Goal: Task Accomplishment & Management: Use online tool/utility

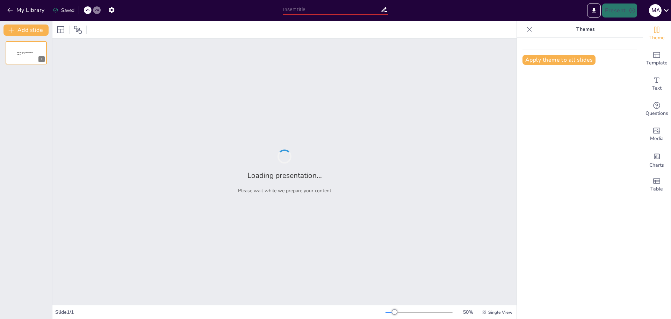
type input "SIGNIFICADO DE FIGURAS-TULS"
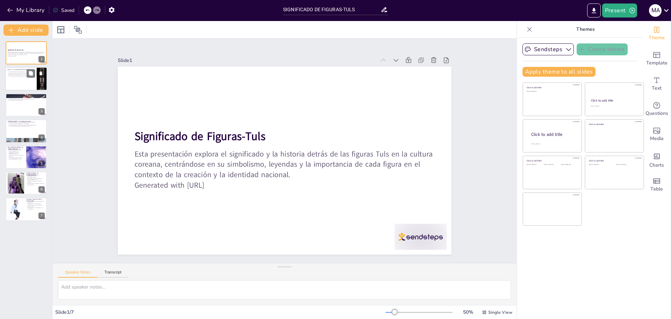
click at [28, 80] on div at bounding box center [26, 79] width 42 height 24
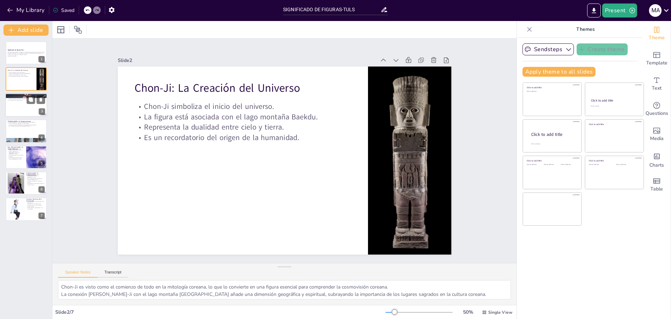
click at [24, 100] on p "Es considerado un héroe nacional." at bounding box center [26, 99] width 38 height 1
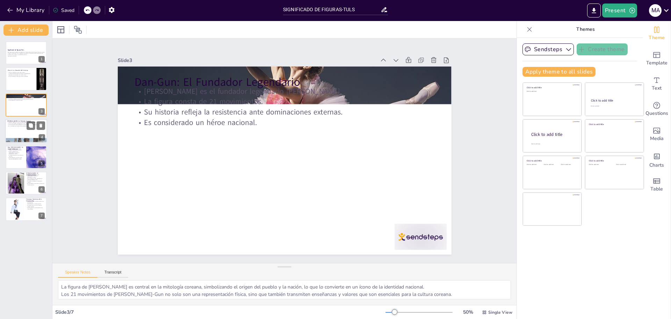
click at [15, 124] on p "Su vida se centra en la educación y el movimiento independentista." at bounding box center [26, 124] width 38 height 1
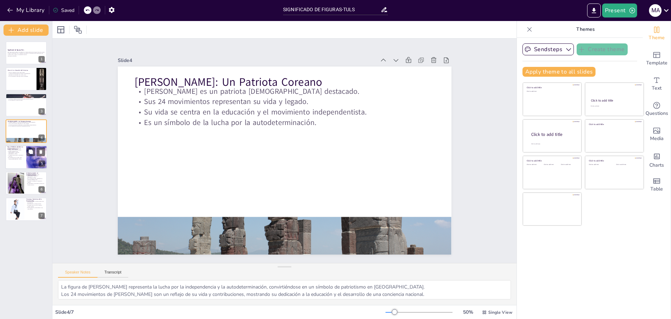
click at [19, 157] on p "Es considerado un pionero de la filosofía [DEMOGRAPHIC_DATA]." at bounding box center [15, 158] width 17 height 2
type textarea "La influencia de [PERSON_NAME] en la filosofía coreana es fundamental, ya que s…"
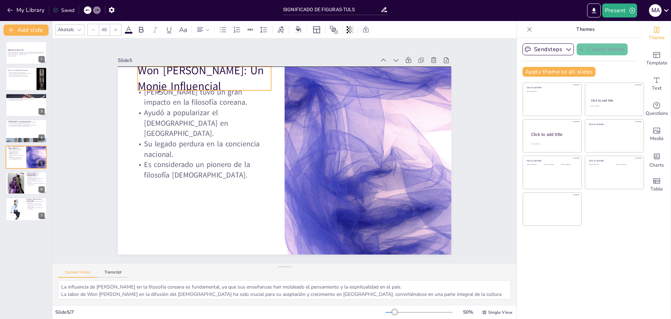
drag, startPoint x: 227, startPoint y: 81, endPoint x: 230, endPoint y: 74, distance: 7.7
click at [230, 74] on p "Won [PERSON_NAME]: Un Monje Influencial" at bounding box center [212, 70] width 136 height 45
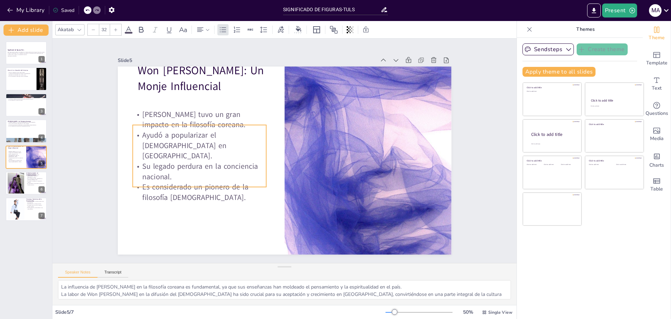
drag, startPoint x: 174, startPoint y: 127, endPoint x: 172, endPoint y: 149, distance: 22.5
click at [172, 149] on p "Ayudó a popularizar el [DEMOGRAPHIC_DATA] en [GEOGRAPHIC_DATA]." at bounding box center [201, 136] width 136 height 45
type input "48"
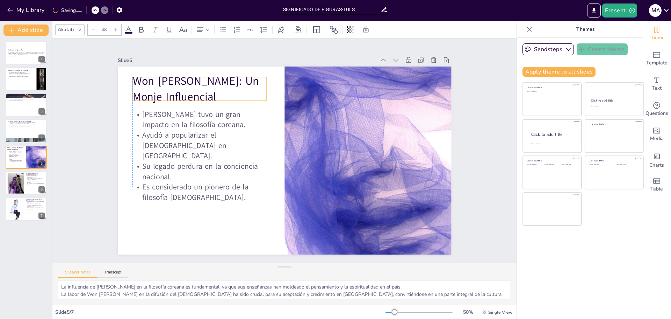
drag, startPoint x: 142, startPoint y: 71, endPoint x: 139, endPoint y: 82, distance: 10.8
click at [139, 82] on p "Won [PERSON_NAME]: Un Monje Influencial" at bounding box center [206, 80] width 136 height 45
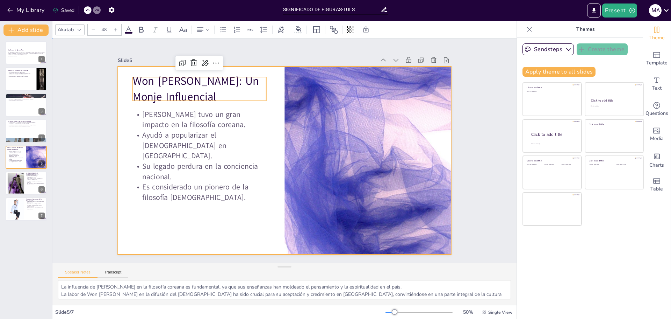
click at [212, 223] on div at bounding box center [283, 160] width 351 height 221
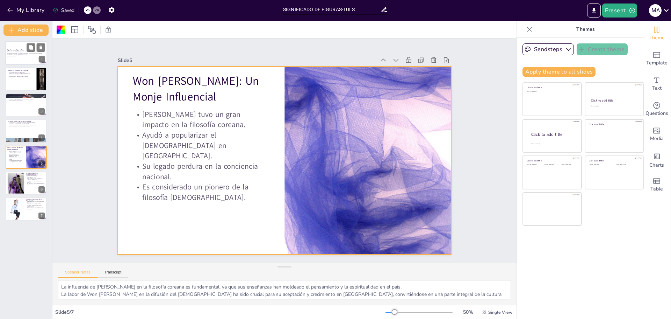
click at [14, 58] on div at bounding box center [26, 53] width 42 height 24
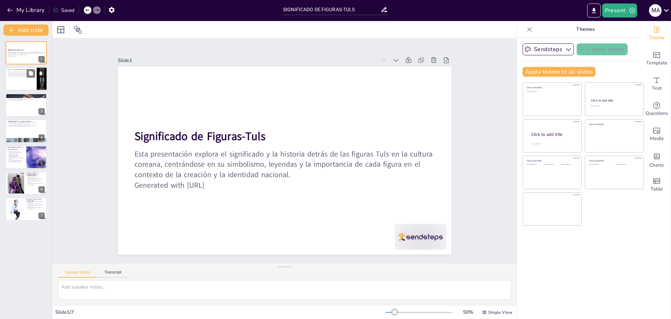
click at [29, 83] on div at bounding box center [26, 79] width 42 height 24
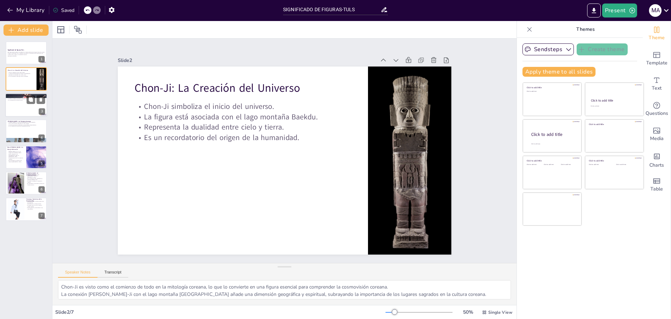
click at [27, 105] on div at bounding box center [26, 105] width 42 height 24
type textarea "La figura de [PERSON_NAME] es central en la mitología coreana, simbolizando el …"
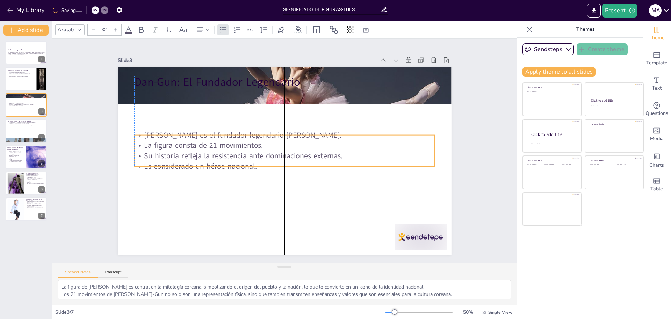
drag, startPoint x: 152, startPoint y: 92, endPoint x: 152, endPoint y: 136, distance: 43.7
click at [152, 136] on p "[PERSON_NAME] es el fundador legendario [PERSON_NAME]." at bounding box center [286, 135] width 300 height 42
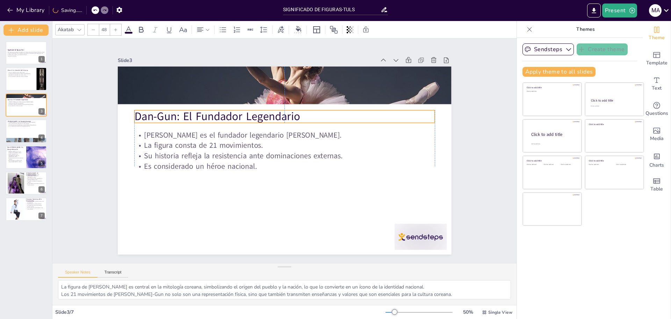
drag, startPoint x: 173, startPoint y: 76, endPoint x: 173, endPoint y: 110, distance: 34.3
click at [173, 110] on p "Dan-Gun: El Fundador Legendario" at bounding box center [284, 116] width 300 height 16
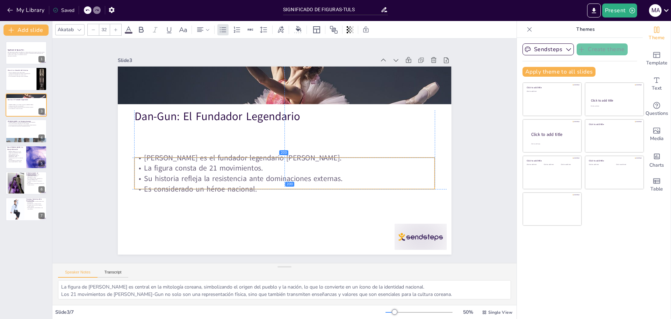
drag, startPoint x: 174, startPoint y: 138, endPoint x: 172, endPoint y: 159, distance: 20.4
click at [172, 159] on div "[PERSON_NAME] es el fundador legendario [PERSON_NAME]. La figura consta de 21 m…" at bounding box center [284, 173] width 300 height 42
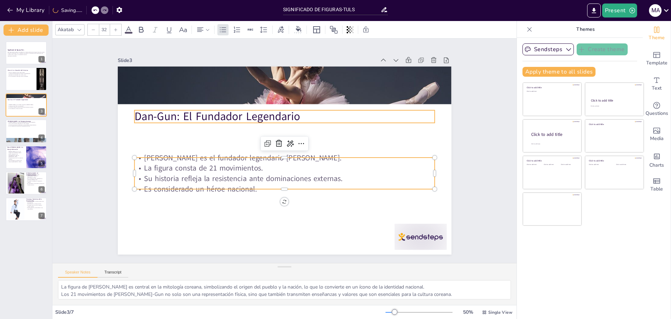
type input "48"
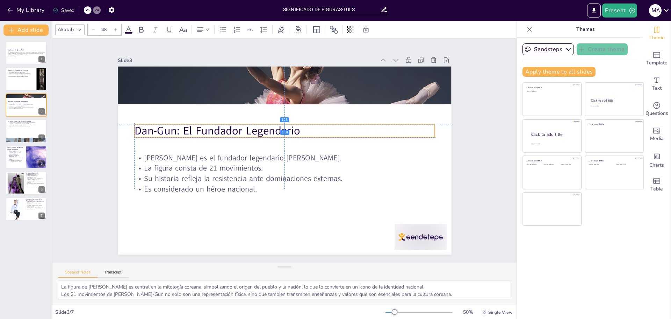
drag, startPoint x: 172, startPoint y: 115, endPoint x: 173, endPoint y: 128, distance: 13.0
click at [173, 128] on p "Dan-Gun: El Fundador Legendario" at bounding box center [284, 131] width 300 height 16
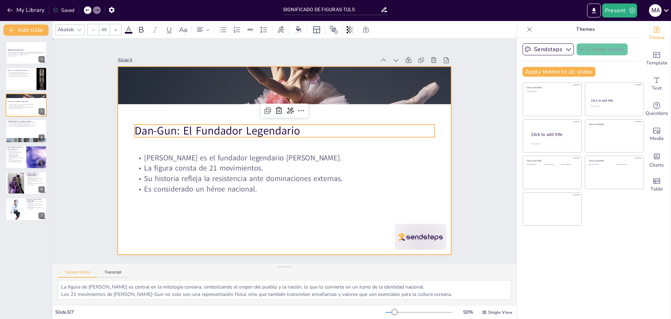
click at [154, 223] on div at bounding box center [284, 160] width 352 height 222
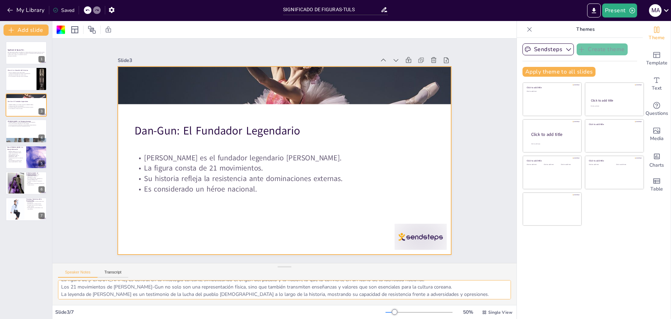
scroll to position [2, 0]
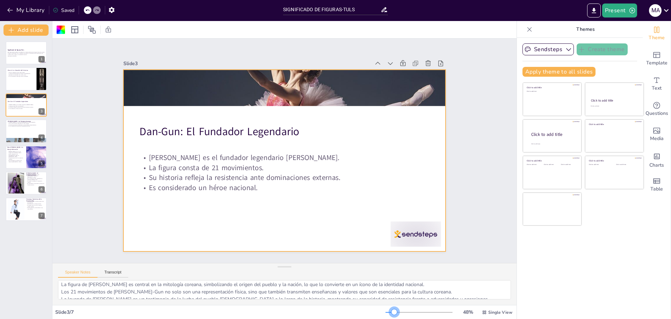
click at [392, 314] on div at bounding box center [395, 312] width 6 height 6
click at [110, 271] on button "Transcript" at bounding box center [113, 274] width 31 height 8
click at [84, 273] on button "Speaker Notes" at bounding box center [78, 274] width 40 height 8
click at [15, 50] on strong "Significado de Figuras-Tuls" at bounding box center [15, 50] width 16 height 2
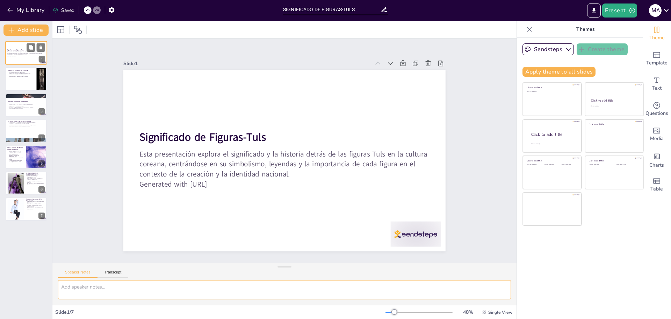
scroll to position [0, 0]
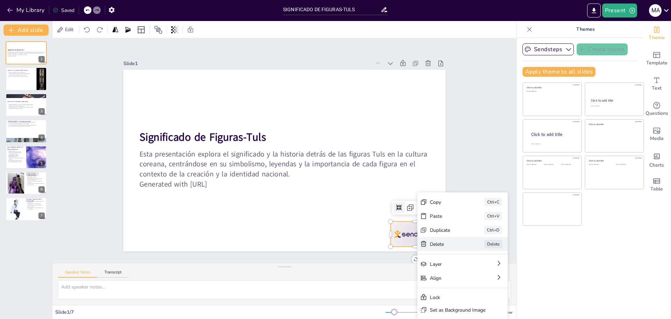
click at [470, 275] on div "[PERSON_NAME]" at bounding box center [515, 282] width 91 height 14
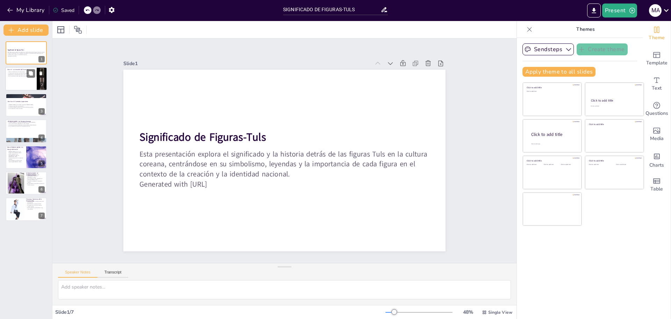
click at [17, 77] on div at bounding box center [26, 79] width 42 height 24
type textarea "Chon-Ji es visto como el comienzo de todo en la mitología coreana, lo que lo co…"
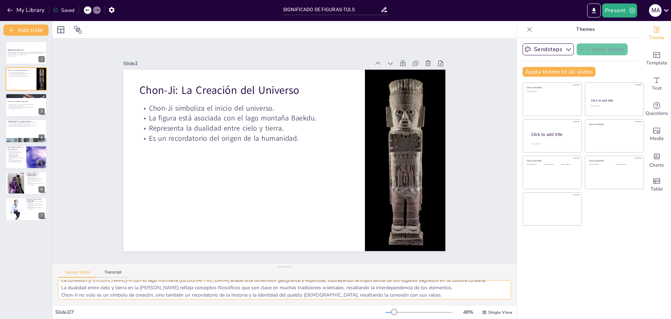
scroll to position [16, 0]
click at [97, 12] on icon at bounding box center [97, 10] width 4 height 4
click at [97, 9] on icon at bounding box center [97, 10] width 4 height 4
click at [445, 76] on icon at bounding box center [449, 80] width 8 height 8
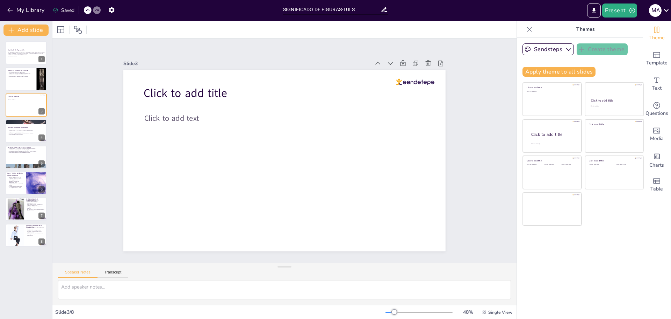
scroll to position [0, 0]
click at [433, 75] on icon at bounding box center [437, 79] width 8 height 8
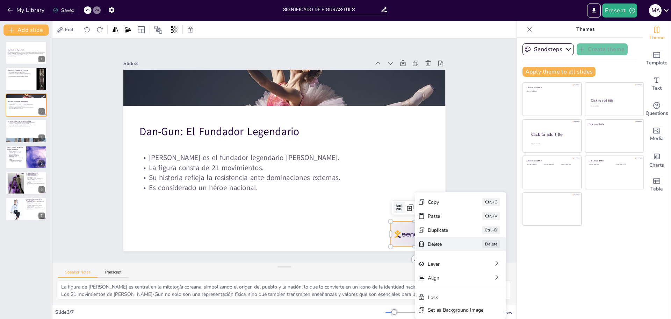
click at [481, 279] on div "Delete" at bounding box center [498, 282] width 35 height 7
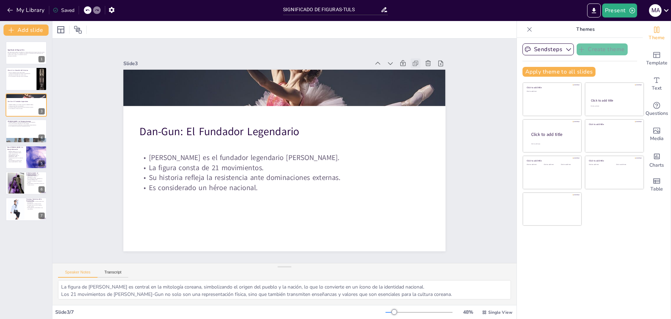
click at [432, 104] on icon at bounding box center [436, 108] width 9 height 9
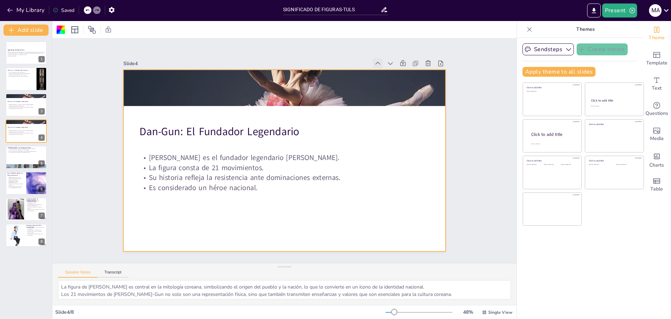
click at [383, 70] on icon at bounding box center [387, 74] width 8 height 8
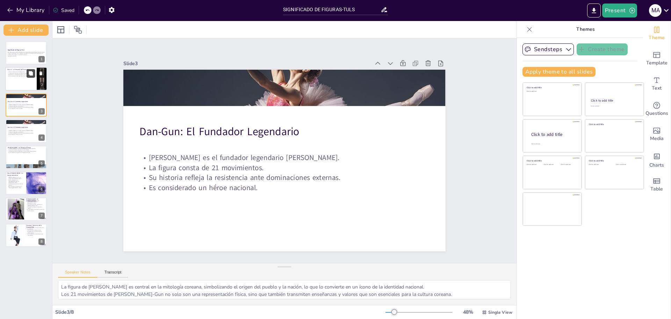
click at [31, 73] on icon at bounding box center [31, 73] width 4 height 4
type textarea "Chon-Ji es visto como el comienzo de todo en la mitología coreana, lo que lo co…"
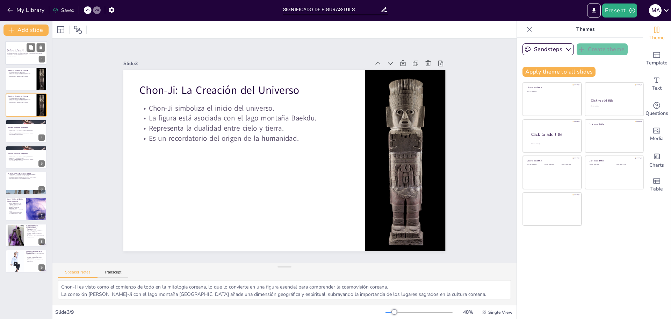
click at [20, 56] on p "Generated with [URL]" at bounding box center [26, 55] width 38 height 1
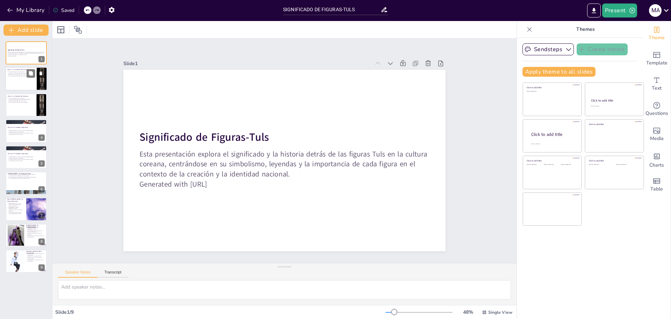
click at [24, 85] on div at bounding box center [26, 79] width 42 height 24
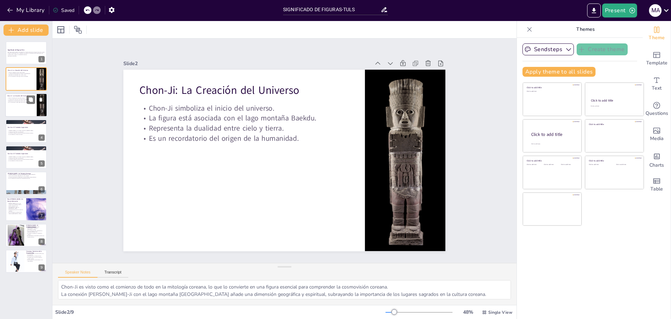
click at [24, 108] on div at bounding box center [26, 105] width 42 height 24
click at [20, 138] on div at bounding box center [26, 131] width 42 height 24
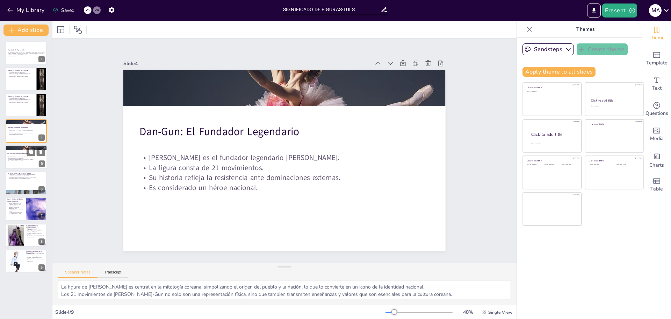
click at [19, 161] on p "Es considerado un héroe nacional." at bounding box center [26, 160] width 38 height 1
click at [13, 186] on div at bounding box center [26, 183] width 42 height 24
type textarea "La figura de [PERSON_NAME] representa la lucha por la independencia y la autode…"
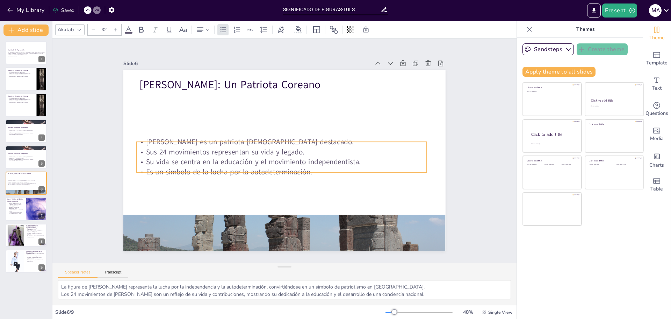
drag, startPoint x: 158, startPoint y: 103, endPoint x: 153, endPoint y: 154, distance: 51.0
click at [153, 154] on p "Sus 24 movimientos representan su vida y legado." at bounding box center [282, 151] width 290 height 40
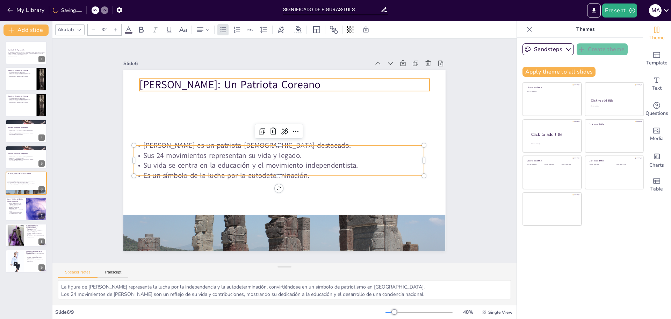
type input "48"
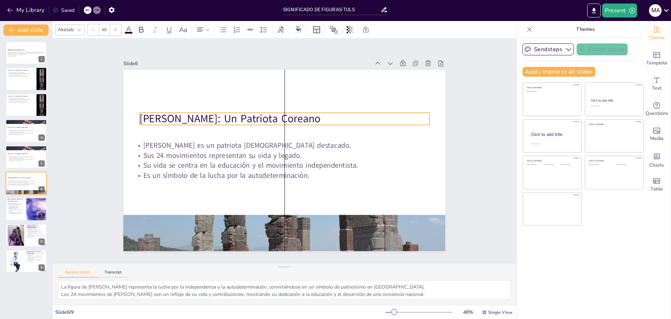
drag, startPoint x: 181, startPoint y: 83, endPoint x: 181, endPoint y: 116, distance: 33.9
click at [181, 116] on p "[PERSON_NAME]: Un Patriota Coreano" at bounding box center [288, 118] width 290 height 45
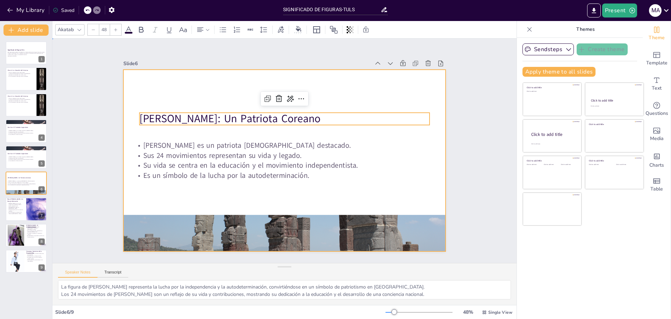
click at [145, 195] on div at bounding box center [284, 160] width 322 height 181
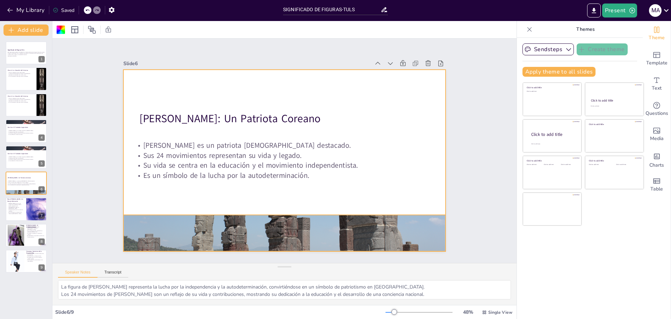
click at [163, 235] on div at bounding box center [259, 229] width 373 height 304
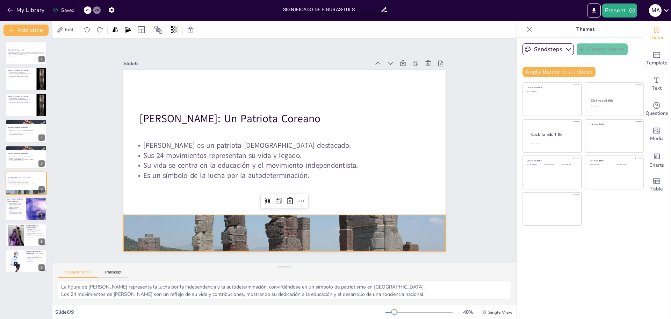
click at [471, 187] on div "Slide 1 Significado de Figuras-Tuls Esta presentación explora el significado y …" at bounding box center [284, 150] width 485 height 271
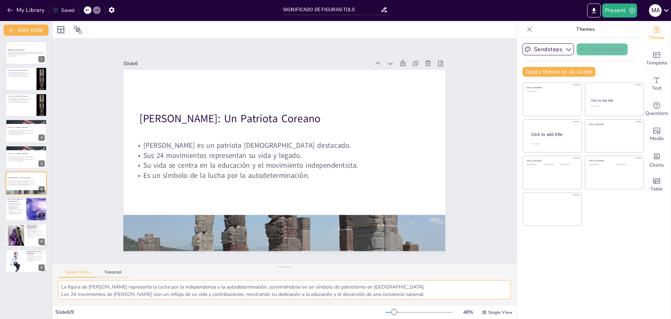
drag, startPoint x: 491, startPoint y: 282, endPoint x: 493, endPoint y: 273, distance: 8.5
click at [493, 273] on div "Speaker Notes Transcript La figura de [PERSON_NAME] representa la lucha por la …" at bounding box center [284, 284] width 464 height 42
click at [538, 299] on div "Sendsteps Create theme Apply theme to all slides Click to add title Click to ad…" at bounding box center [580, 178] width 126 height 281
click at [23, 208] on p "Ayudó a popularizar el [DEMOGRAPHIC_DATA] en [GEOGRAPHIC_DATA]." at bounding box center [15, 207] width 17 height 4
type textarea "La influencia de [PERSON_NAME] en la filosofía coreana es fundamental, ya que s…"
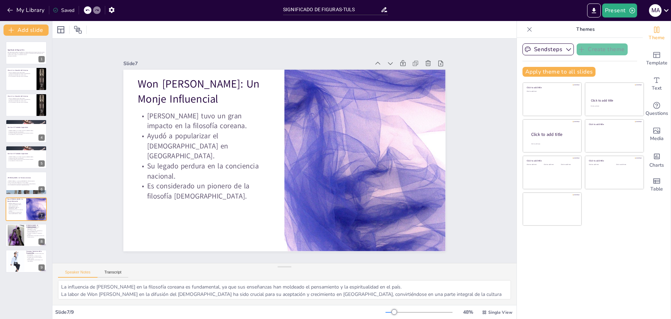
scroll to position [16, 0]
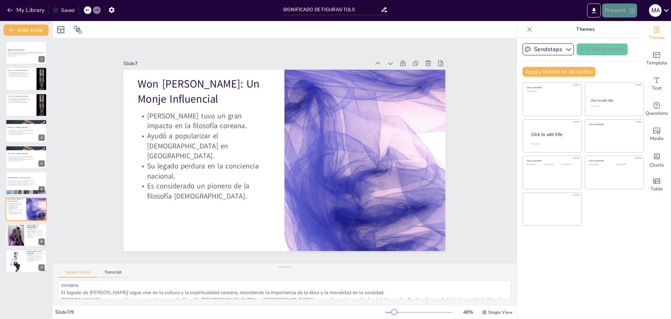
click at [632, 10] on icon "button" at bounding box center [633, 11] width 6 height 6
click at [566, 12] on div at bounding box center [335, 159] width 671 height 319
click at [668, 13] on icon at bounding box center [666, 10] width 9 height 9
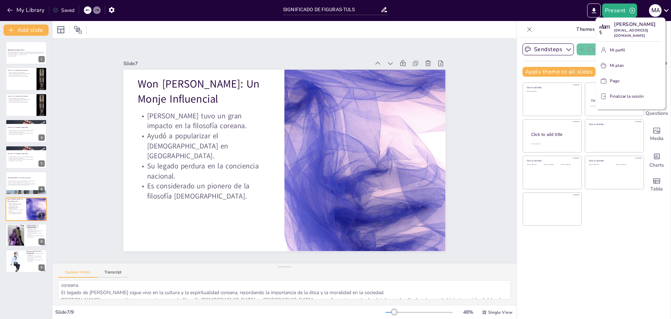
click at [665, 11] on div at bounding box center [335, 159] width 671 height 319
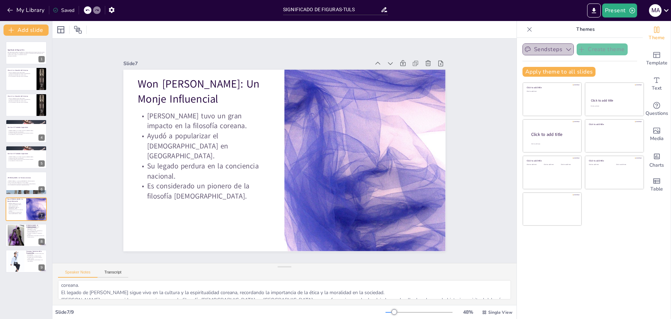
click at [566, 49] on icon "button" at bounding box center [569, 49] width 7 height 7
click at [567, 49] on icon "button" at bounding box center [569, 49] width 5 height 3
click at [528, 30] on icon at bounding box center [530, 29] width 5 height 5
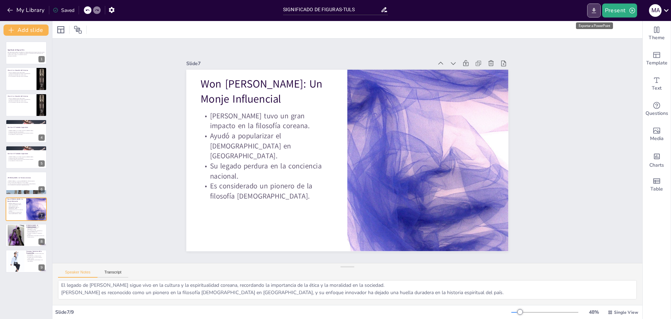
click at [592, 13] on icon "Export to PowerPoint" at bounding box center [594, 10] width 7 height 7
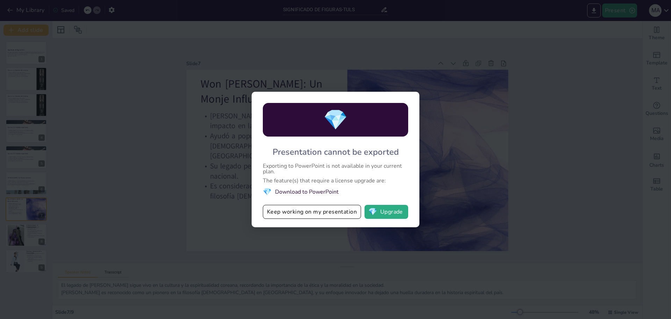
click at [548, 163] on div "💎 Presentation cannot be exported Exporting to PowerPoint is not available in y…" at bounding box center [335, 159] width 671 height 319
click at [409, 100] on div "💎 Presentation cannot be exported Exporting to PowerPoint is not available in y…" at bounding box center [336, 159] width 168 height 135
click at [394, 215] on button "💎 Upgrade" at bounding box center [387, 212] width 44 height 14
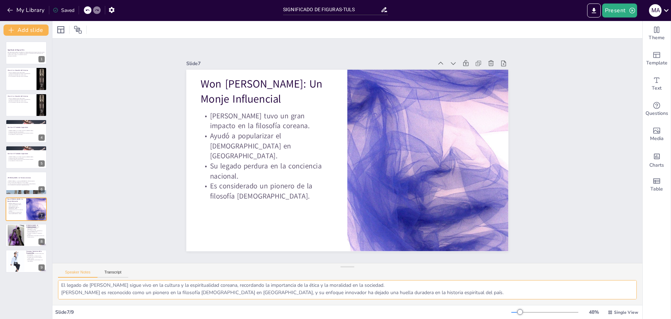
click at [609, 287] on textarea "La influencia de [PERSON_NAME] en la filosofía coreana es fundamental, ya que s…" at bounding box center [347, 289] width 579 height 19
click at [666, 10] on icon at bounding box center [666, 10] width 5 height 3
